Goal: Information Seeking & Learning: Learn about a topic

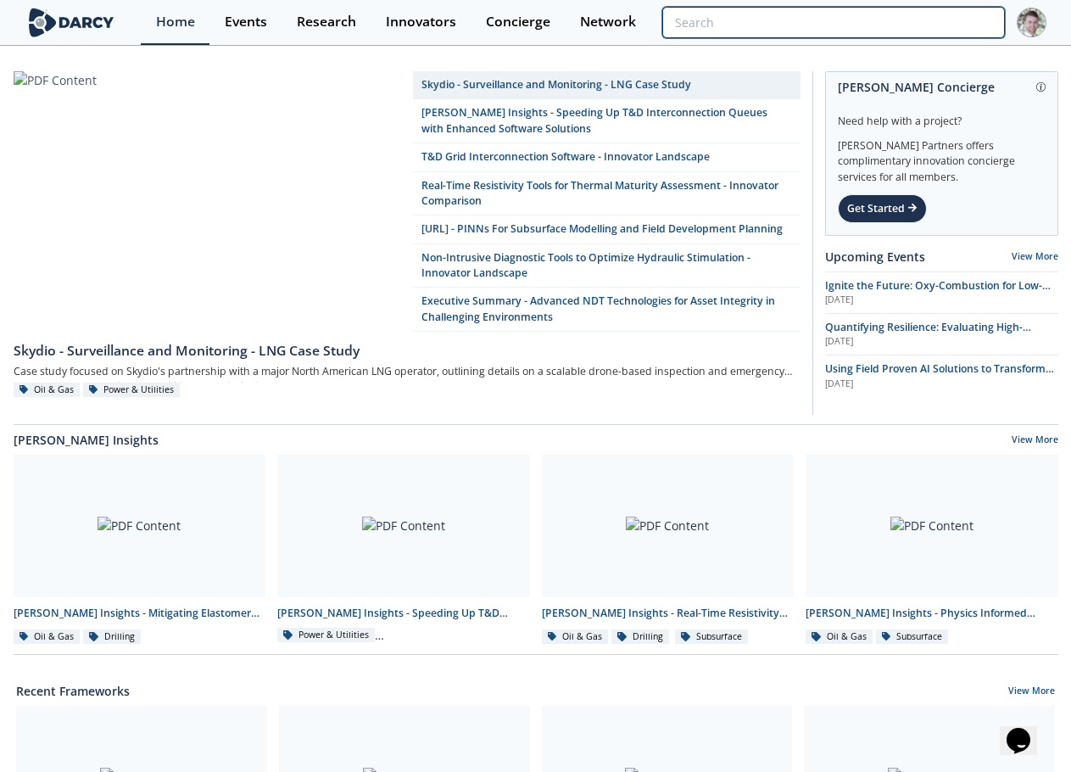
click at [929, 26] on input "search" at bounding box center [833, 22] width 342 height 31
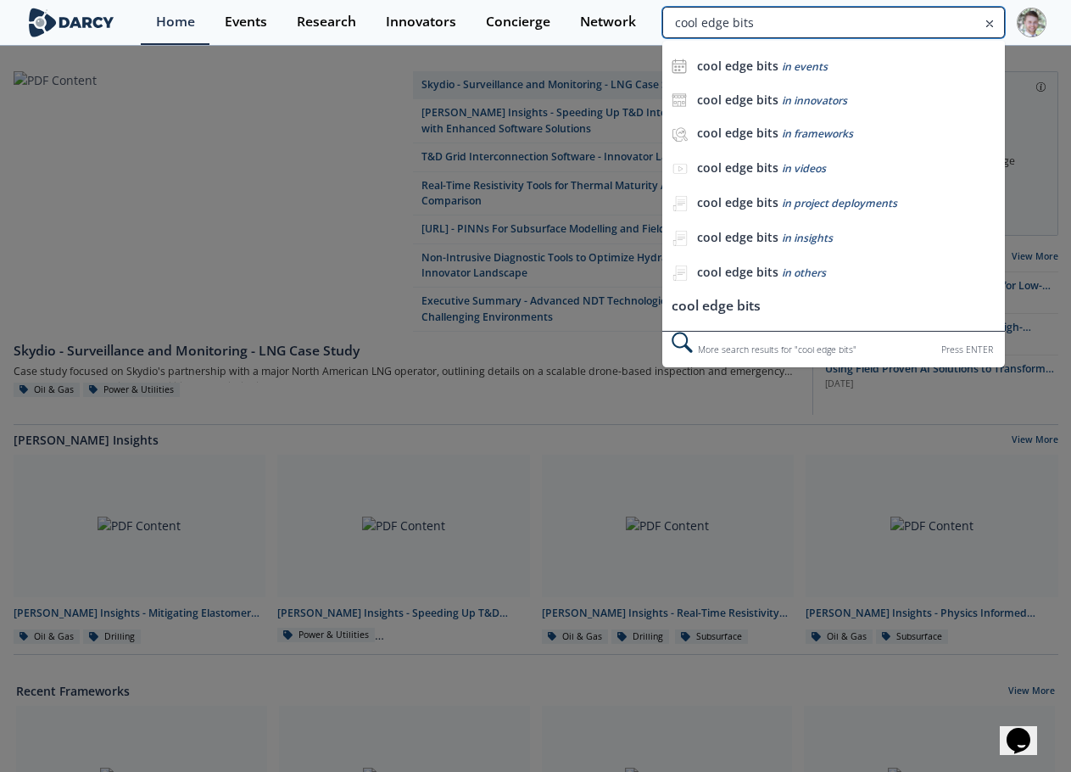
type input "cool edge bits"
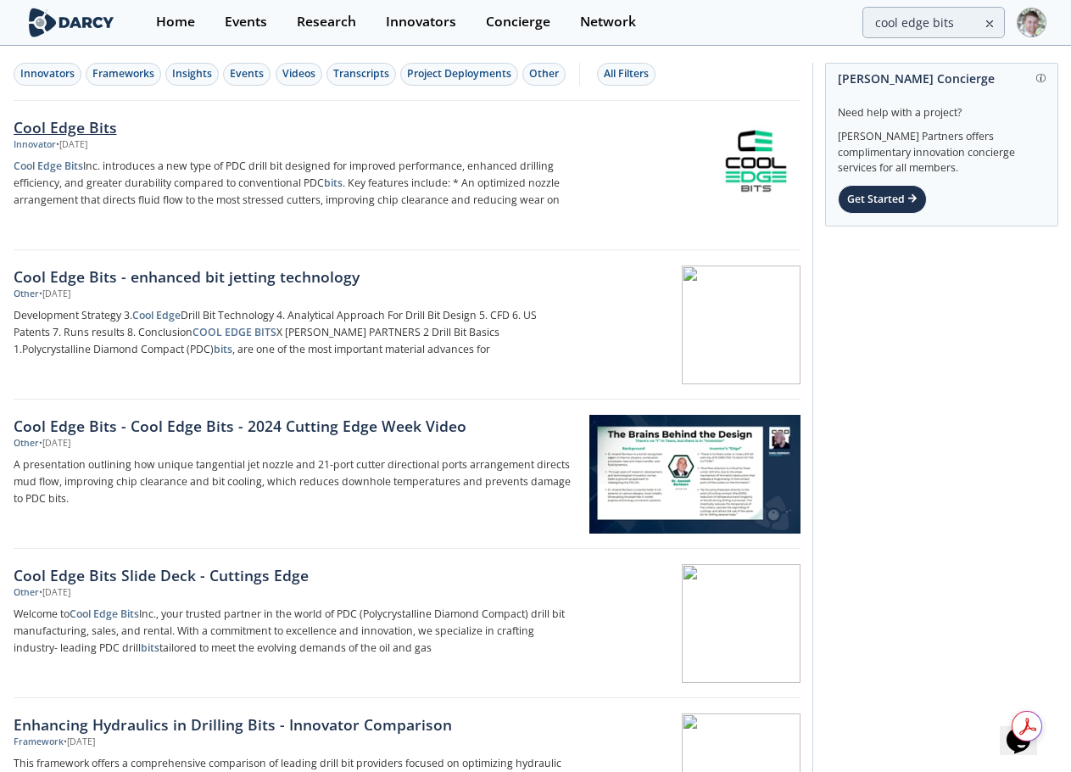
click at [58, 127] on div "Cool Edge Bits" at bounding box center [294, 127] width 561 height 22
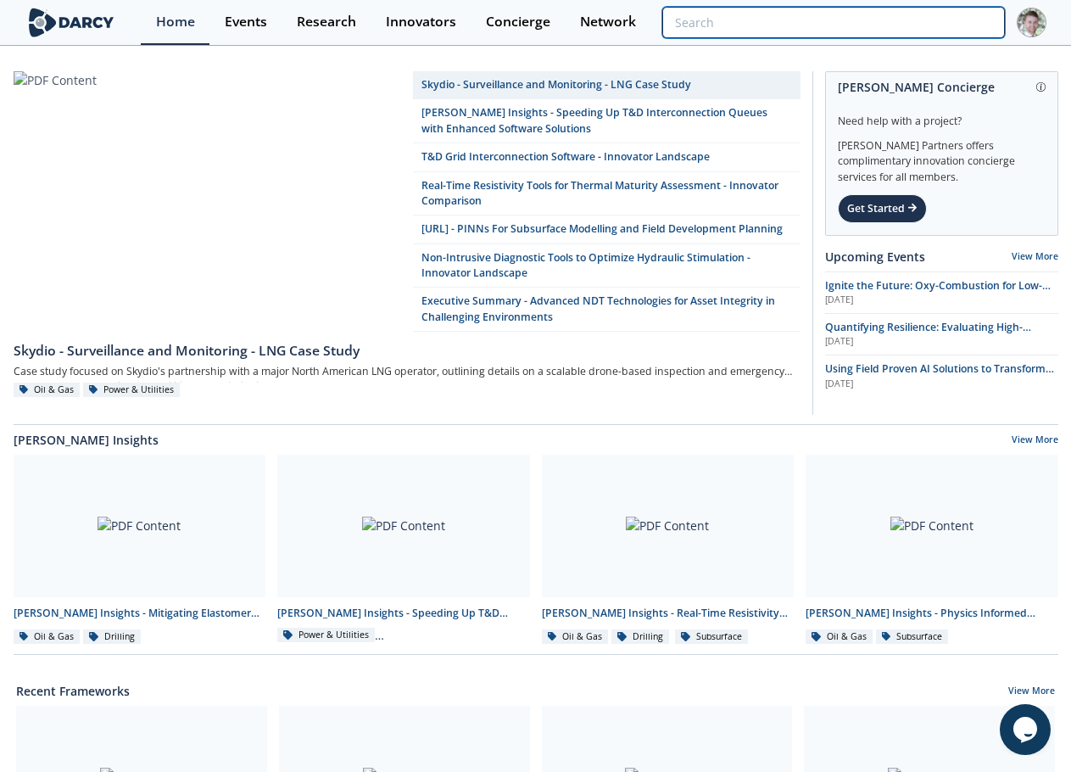
click at [919, 22] on input "search" at bounding box center [833, 22] width 342 height 31
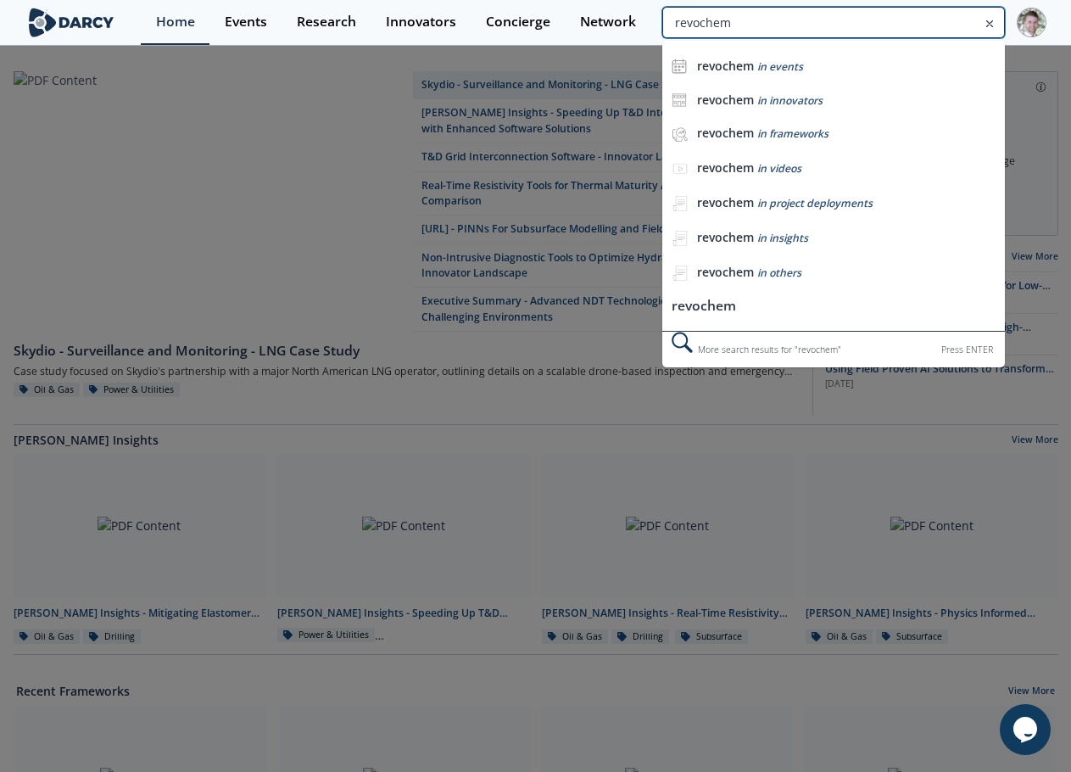
type input "revochem"
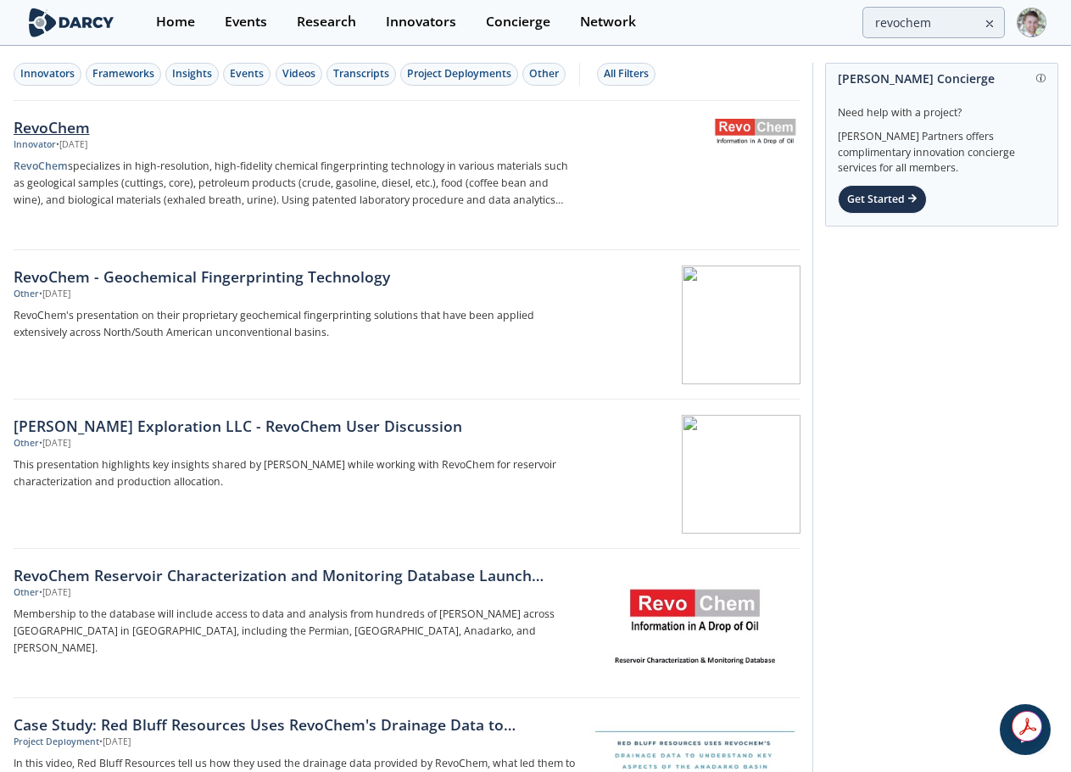
click at [64, 137] on div "RevoChem" at bounding box center [294, 127] width 561 height 22
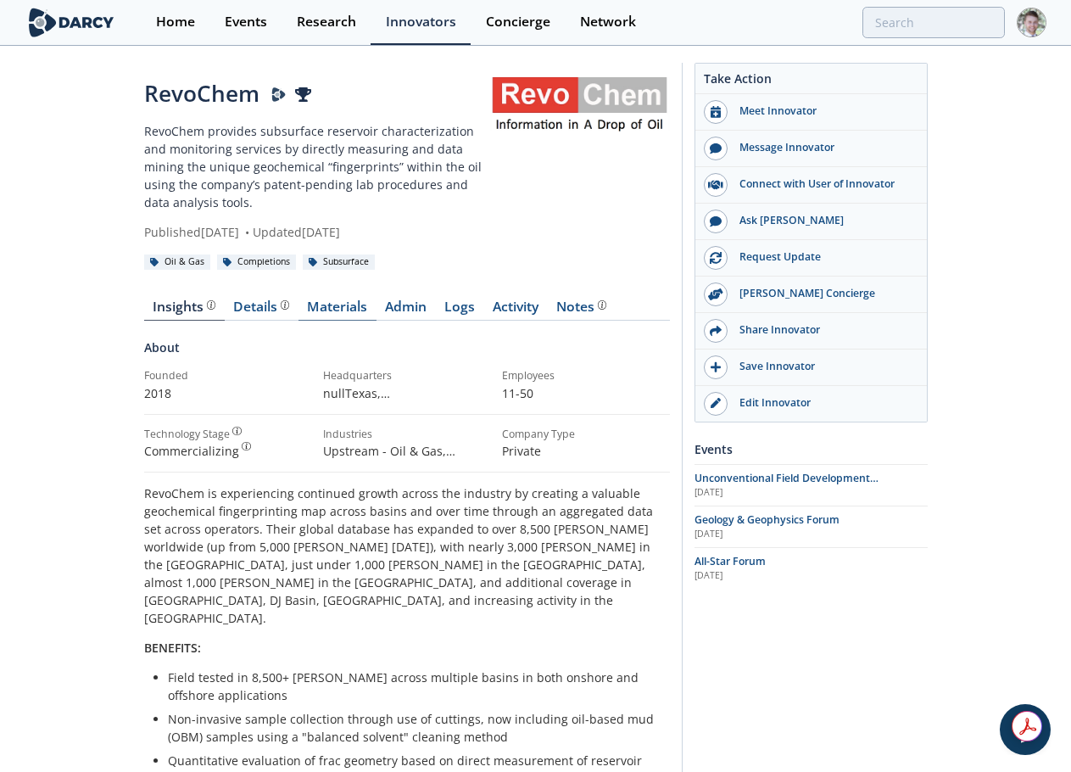
click at [354, 300] on link "Materials" at bounding box center [338, 310] width 78 height 20
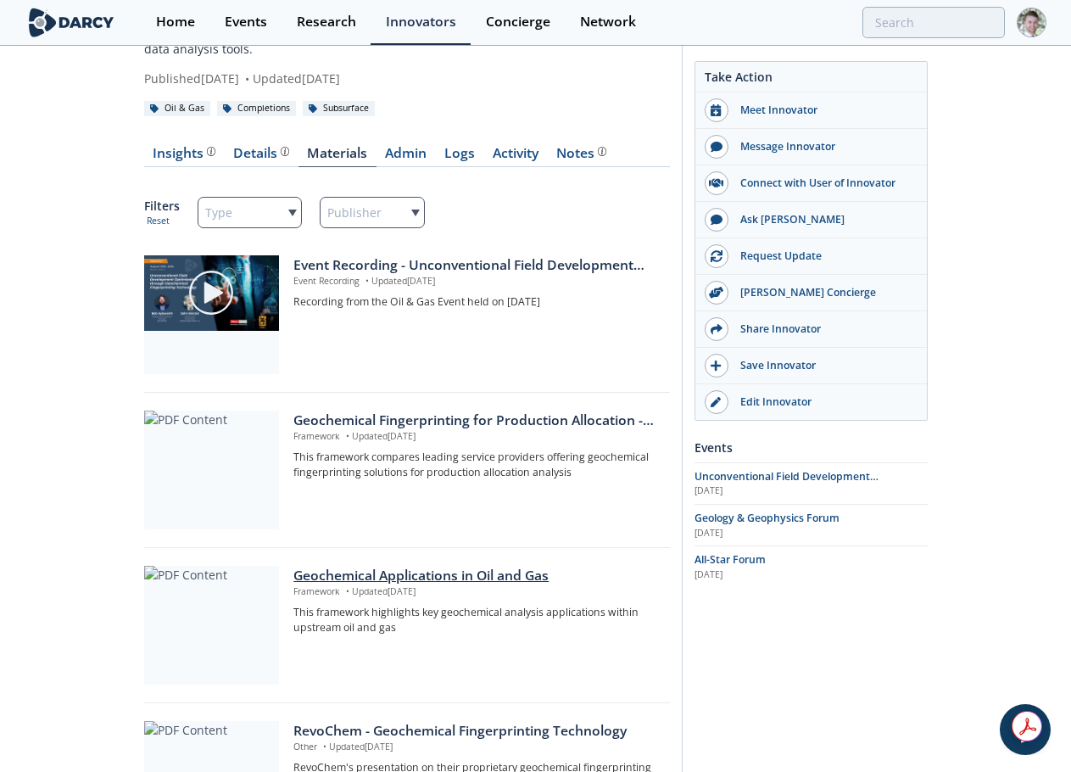
scroll to position [170, 0]
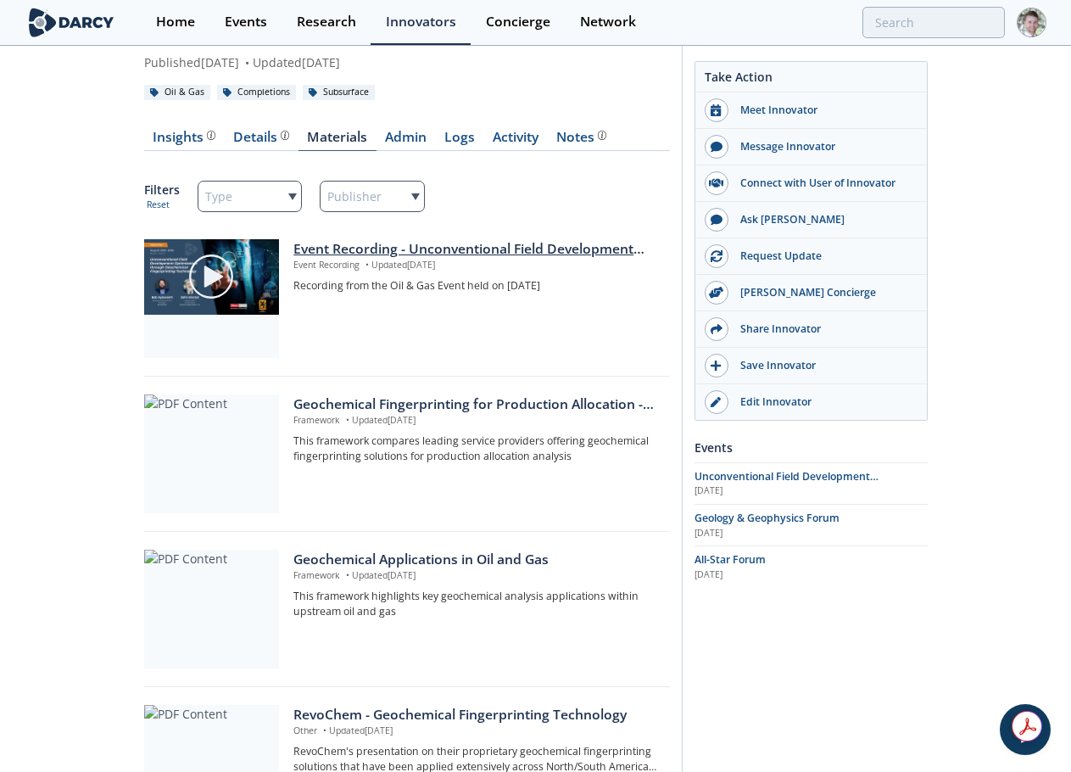
click at [392, 252] on div "Event Recording - Unconventional Field Development Optimization through Geochem…" at bounding box center [475, 249] width 364 height 20
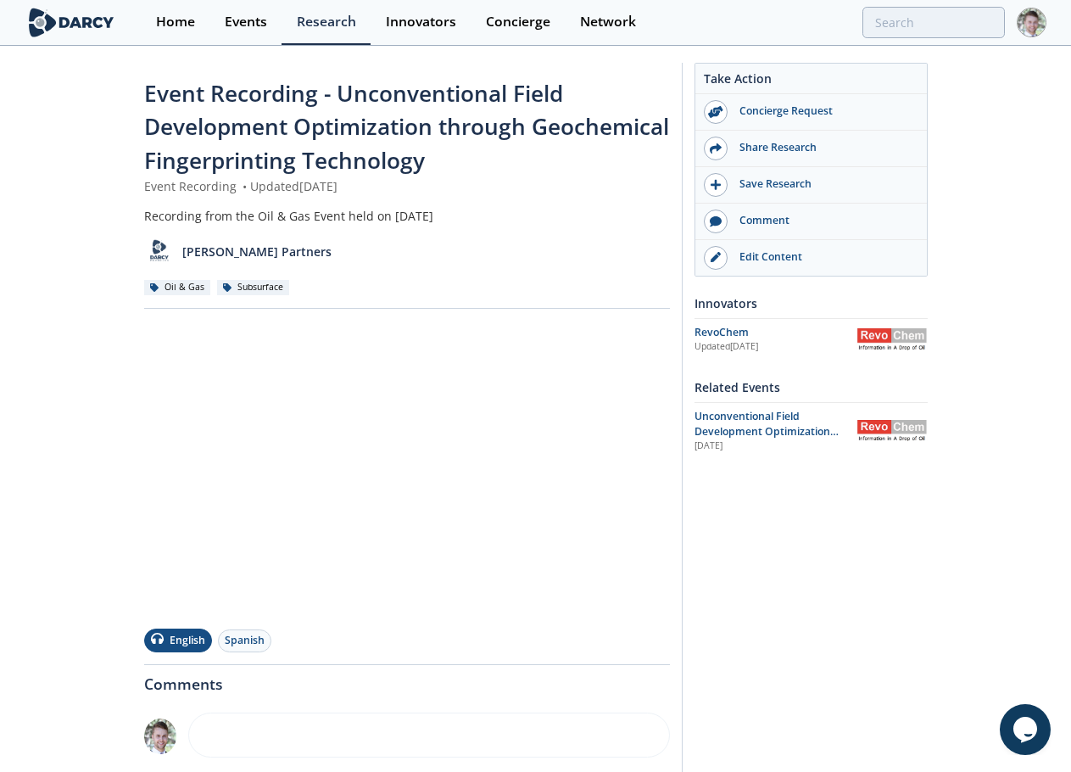
click at [368, 172] on span "Event Recording - Unconventional Field Development Optimization through Geochem…" at bounding box center [406, 127] width 525 height 98
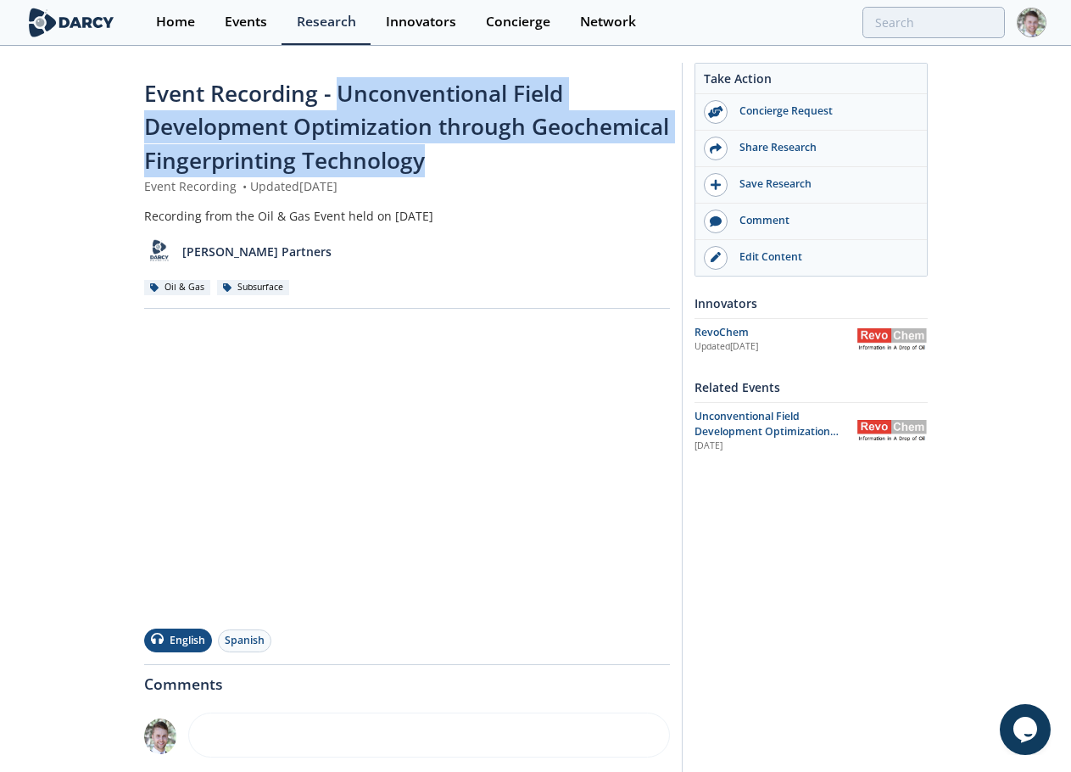
drag, startPoint x: 339, startPoint y: 93, endPoint x: 664, endPoint y: 159, distance: 331.3
click at [664, 159] on div "Event Recording - Unconventional Field Development Optimization through Geochem…" at bounding box center [407, 127] width 526 height 100
copy span "Unconventional Field Development Optimization through Geochemical Fingerprintin…"
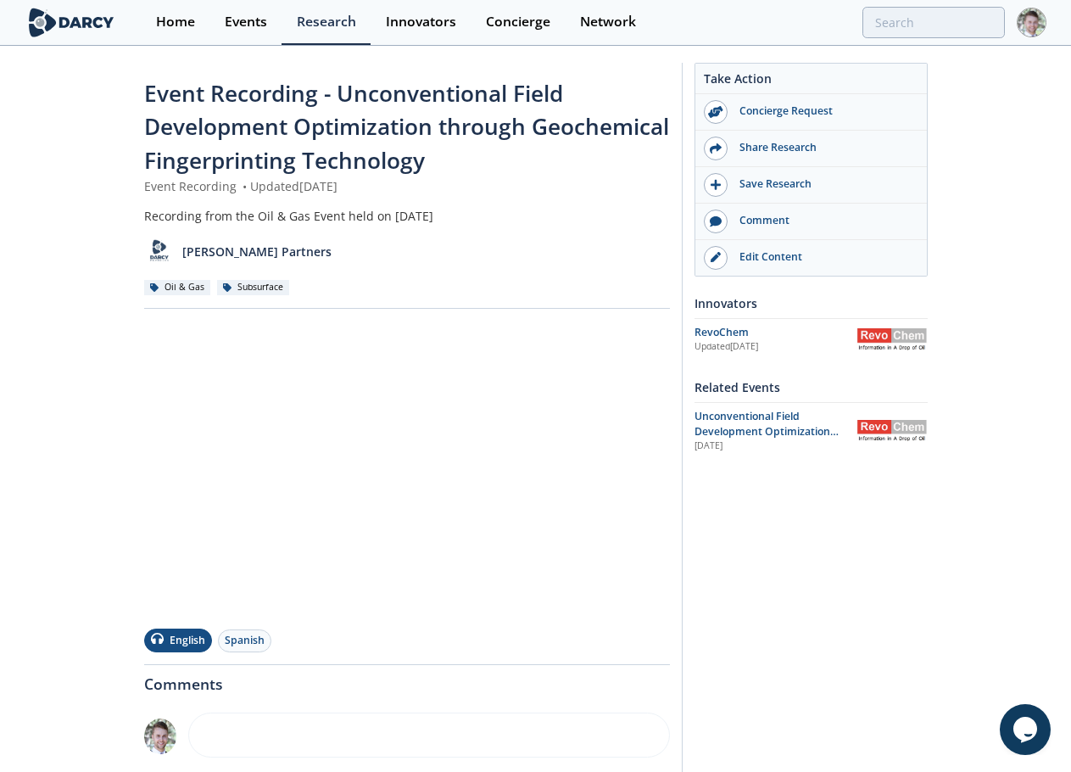
click at [85, 383] on div "Event Recording - Unconventional Field Development Optimization through Geochem…" at bounding box center [535, 537] width 1071 height 981
click at [109, 95] on div "Event Recording - Unconventional Field Development Optimization through Geochem…" at bounding box center [535, 537] width 1071 height 981
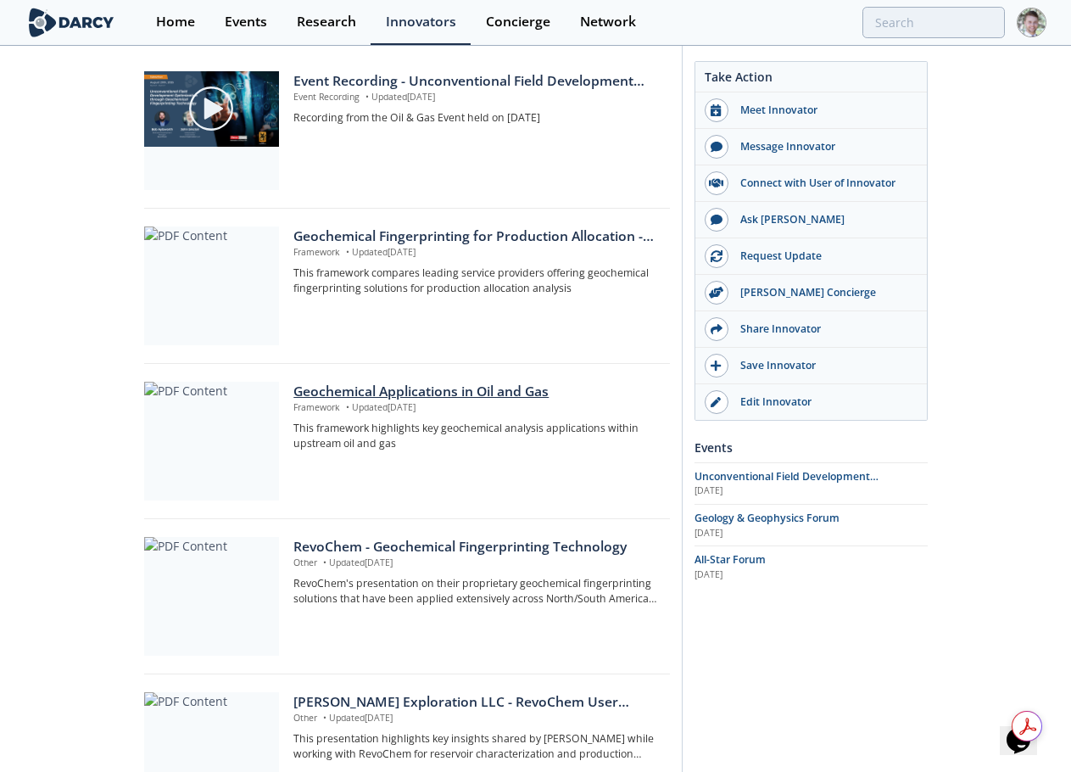
scroll to position [339, 0]
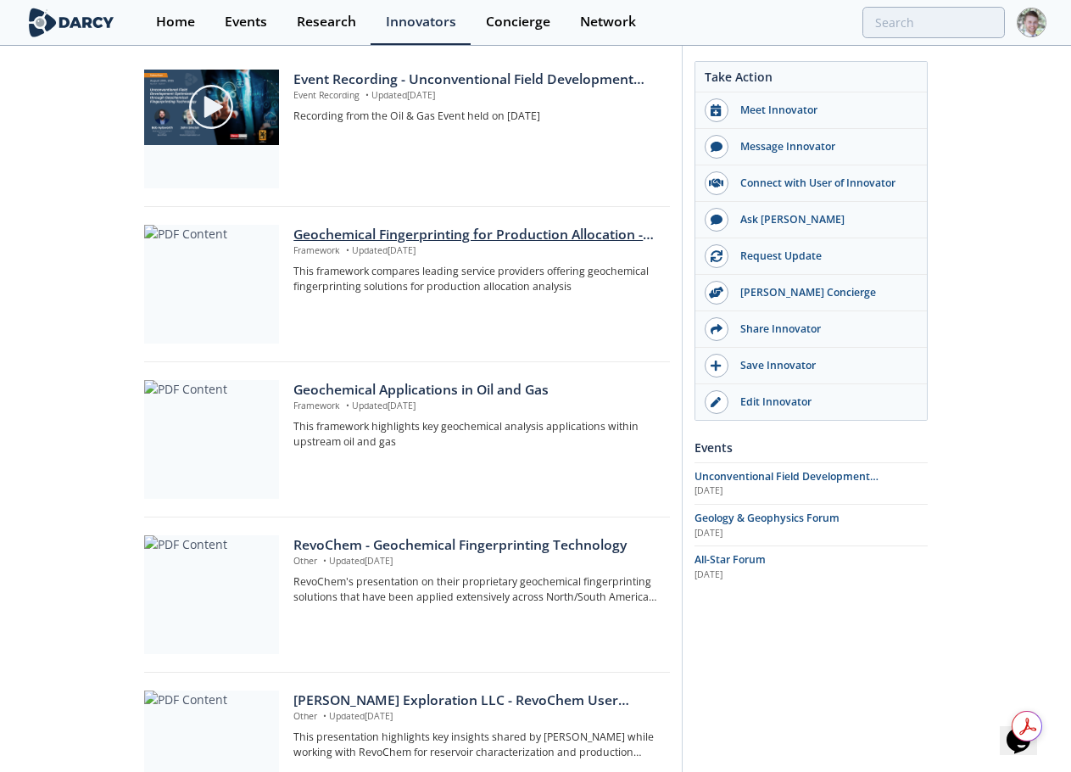
click at [346, 227] on div "Geochemical Fingerprinting for Production Allocation - Innovator Comparison" at bounding box center [475, 235] width 364 height 20
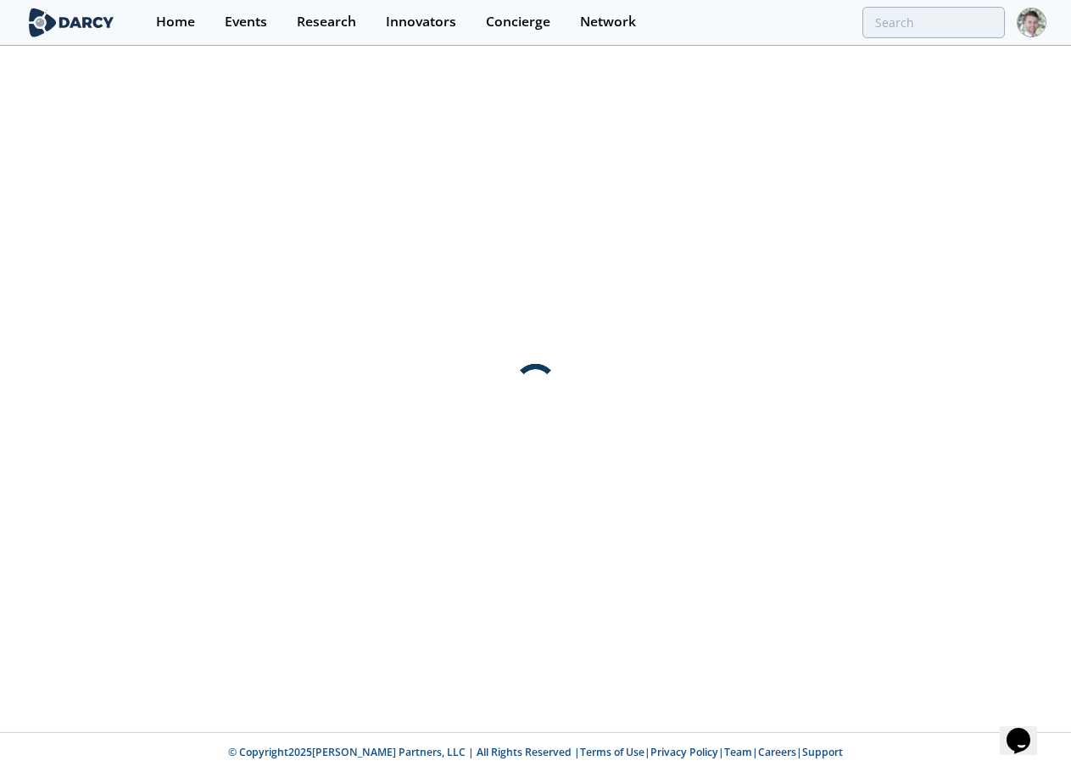
scroll to position [0, 0]
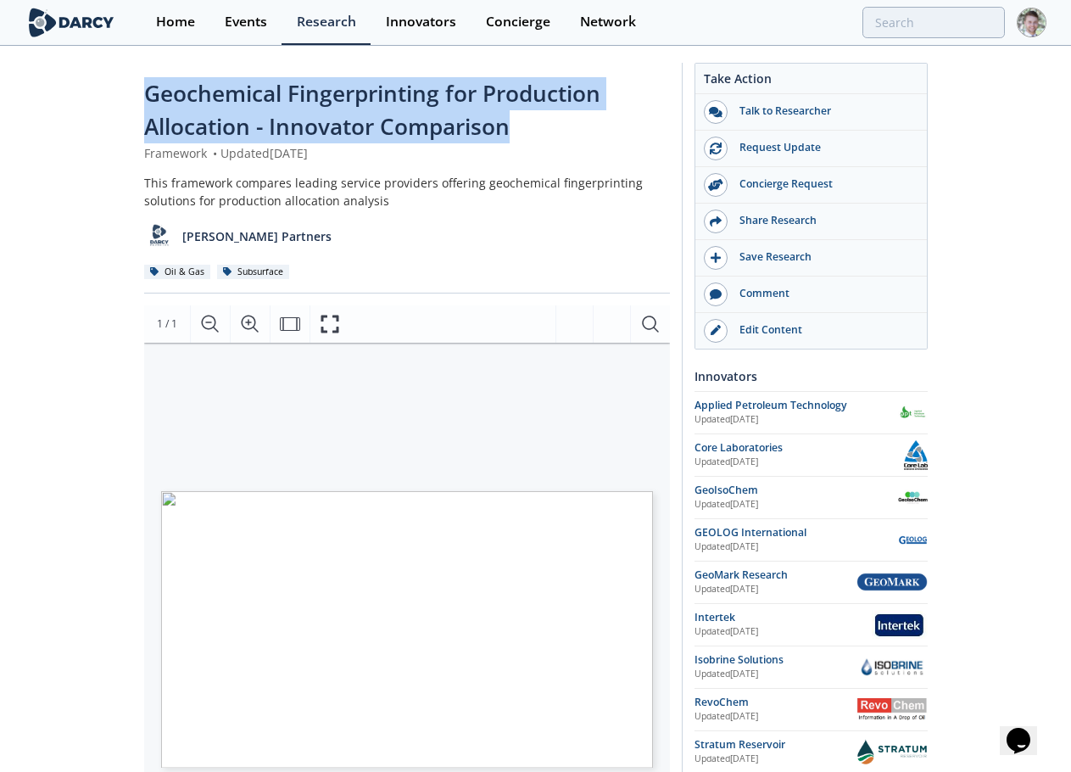
drag, startPoint x: 475, startPoint y: 114, endPoint x: 148, endPoint y: 100, distance: 327.7
click at [148, 100] on div "Geochemical Fingerprinting for Production Allocation - Innovator Comparison" at bounding box center [407, 110] width 526 height 67
copy span "Geochemical Fingerprinting for Production Allocation - Innovator Comparison"
